Goal: Transaction & Acquisition: Book appointment/travel/reservation

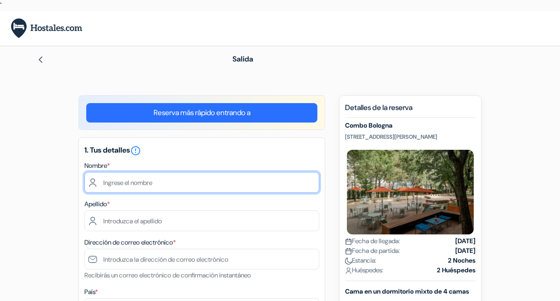
click at [257, 183] on input "text" at bounding box center [201, 182] width 235 height 21
type input "[PERSON_NAME]"
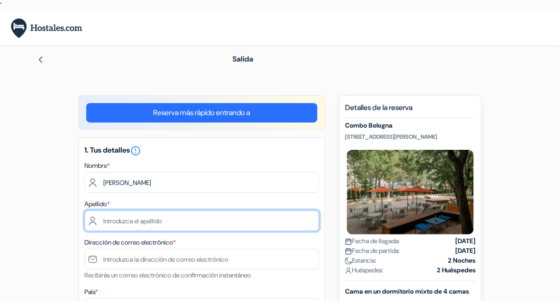
click at [219, 222] on input "text" at bounding box center [201, 220] width 235 height 21
type input "[PERSON_NAME] [PERSON_NAME]"
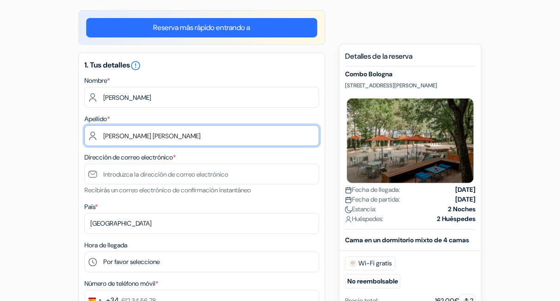
scroll to position [86, 0]
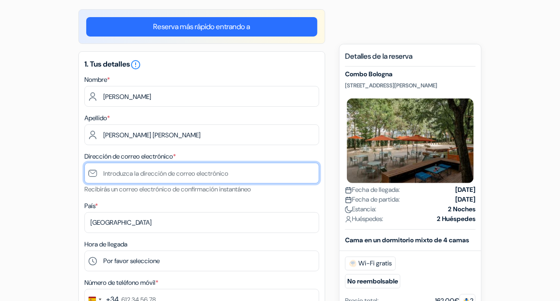
click at [200, 171] on input "text" at bounding box center [201, 172] width 235 height 21
type input "[EMAIL_ADDRESS][DOMAIN_NAME]"
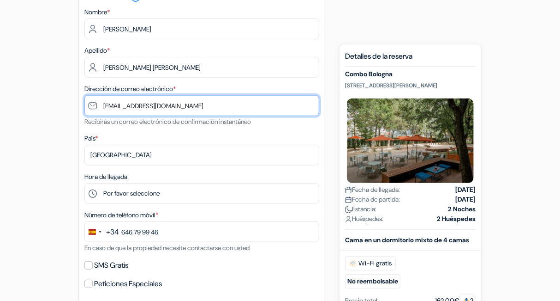
scroll to position [172, 0]
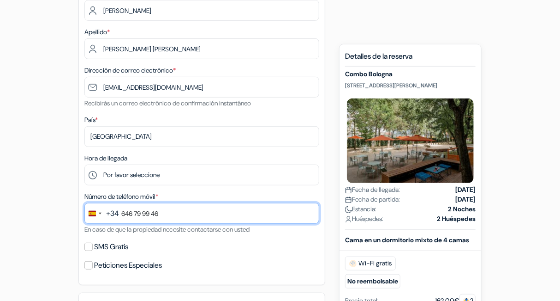
drag, startPoint x: 180, startPoint y: 215, endPoint x: 121, endPoint y: 214, distance: 58.2
click at [121, 214] on input "646 79 99 46" at bounding box center [201, 213] width 235 height 21
type input "650 59 95 02"
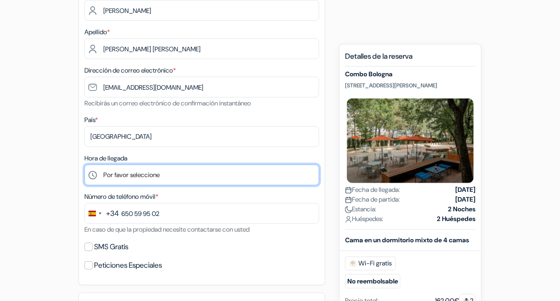
click at [144, 176] on select "Por favor seleccione 1:00 2:00 3:00 4:00 5:00 6:00 7:00 8:00 9:00 10:00 11:00 1…" at bounding box center [201, 174] width 235 height 21
select select "10"
click at [84, 164] on select "Por favor seleccione 1:00 2:00 3:00 4:00 5:00 6:00 7:00 8:00 9:00 10:00 11:00 1…" at bounding box center [201, 174] width 235 height 21
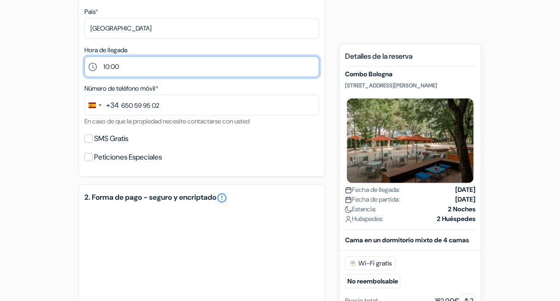
scroll to position [279, 0]
